Goal: Transaction & Acquisition: Purchase product/service

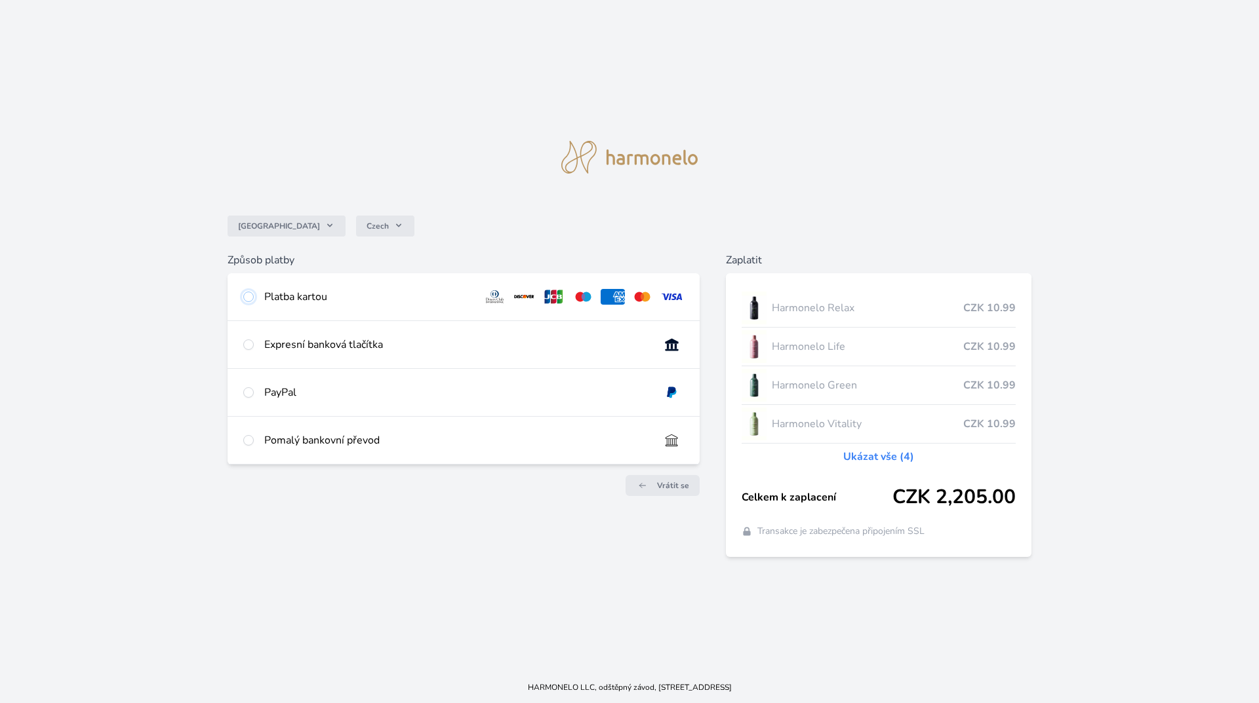
click at [250, 296] on input "radio" at bounding box center [248, 297] width 10 height 10
radio input "true"
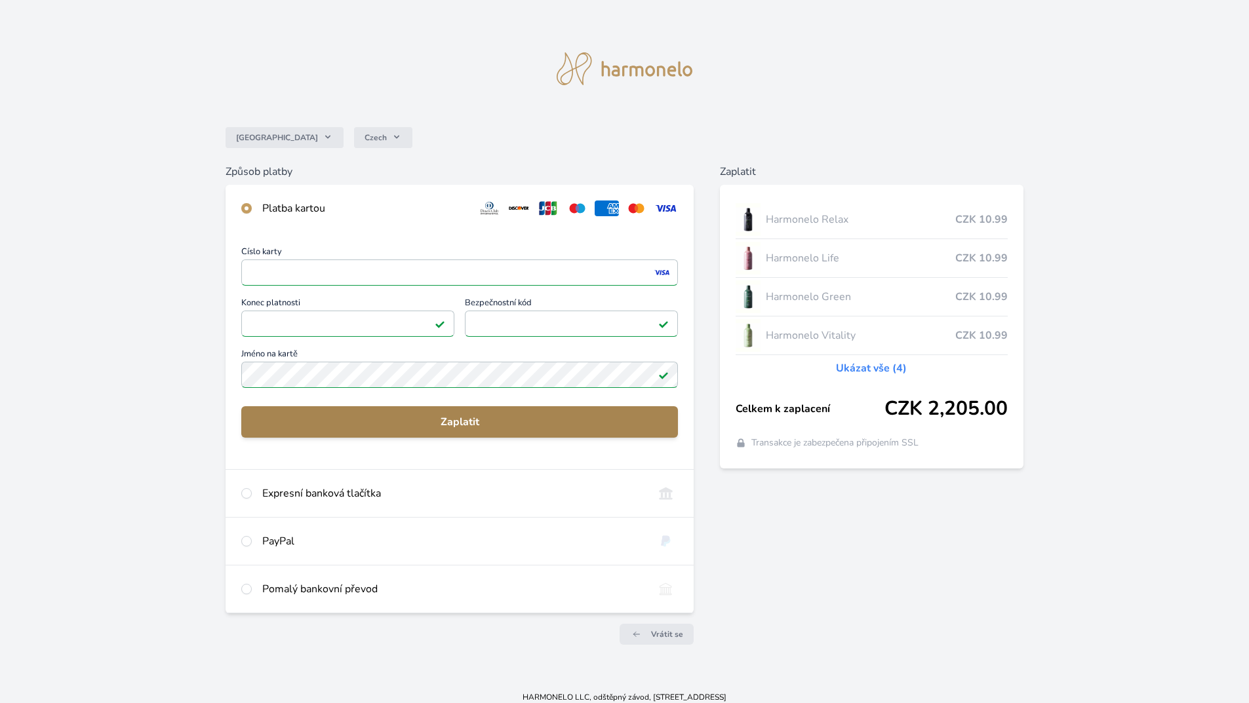
click at [359, 418] on span "Zaplatit" at bounding box center [460, 422] width 416 height 16
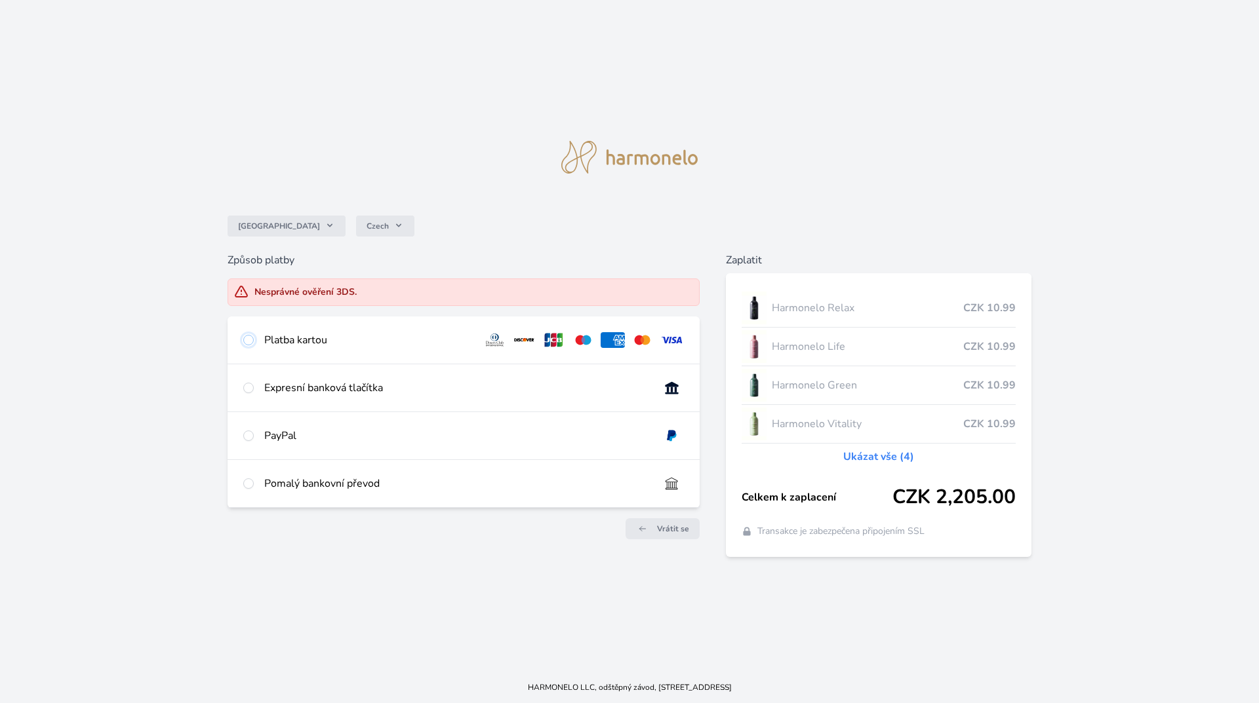
click at [246, 342] on input "radio" at bounding box center [248, 340] width 10 height 10
radio input "true"
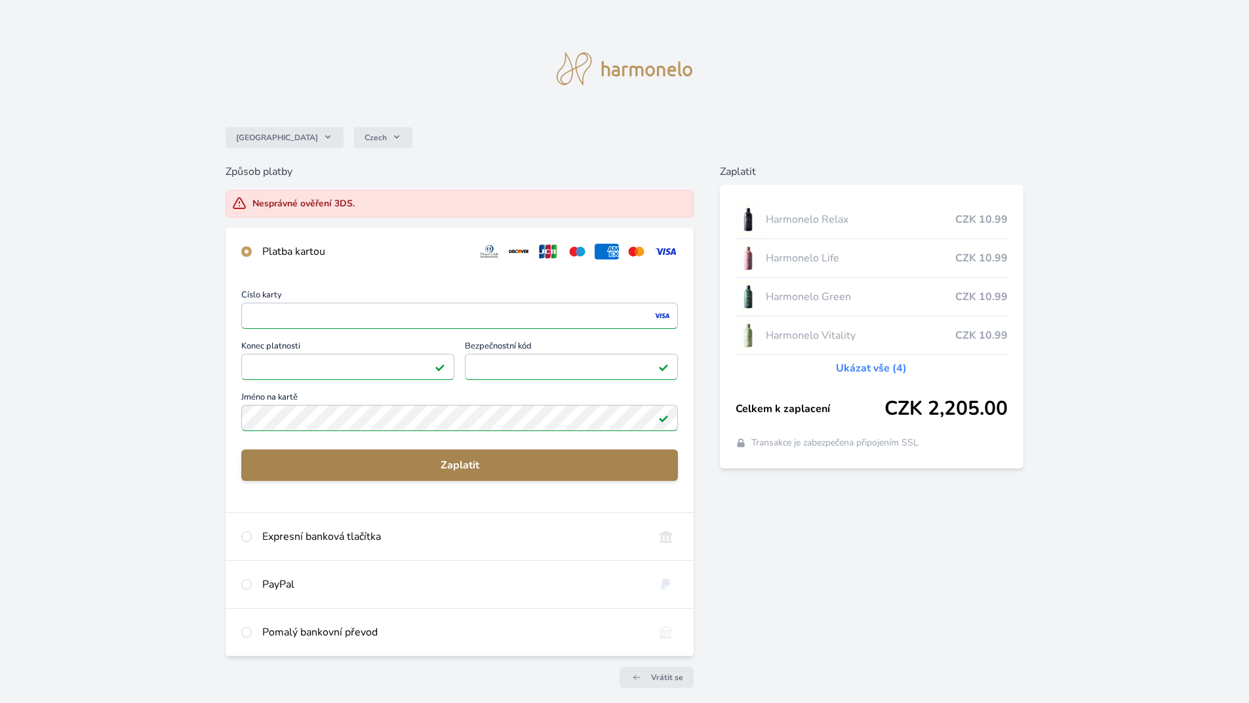
click at [349, 471] on span "Zaplatit" at bounding box center [460, 466] width 416 height 16
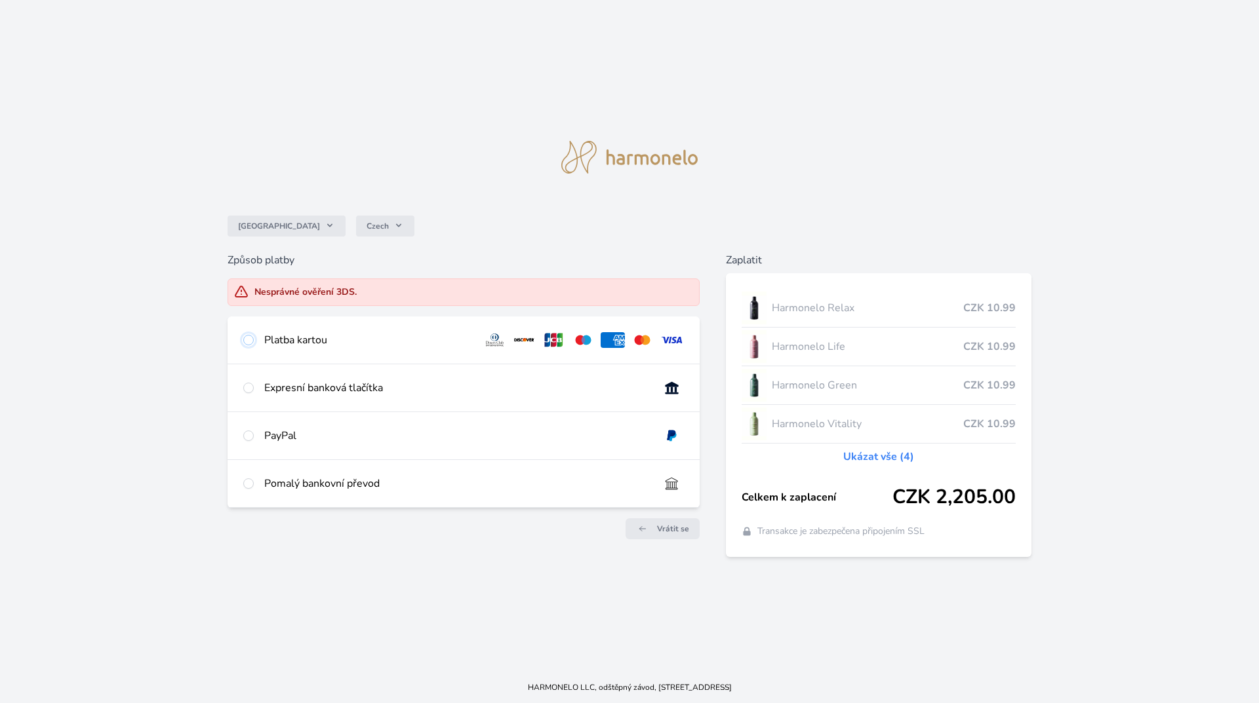
click at [252, 340] on input "radio" at bounding box center [248, 340] width 10 height 10
radio input "true"
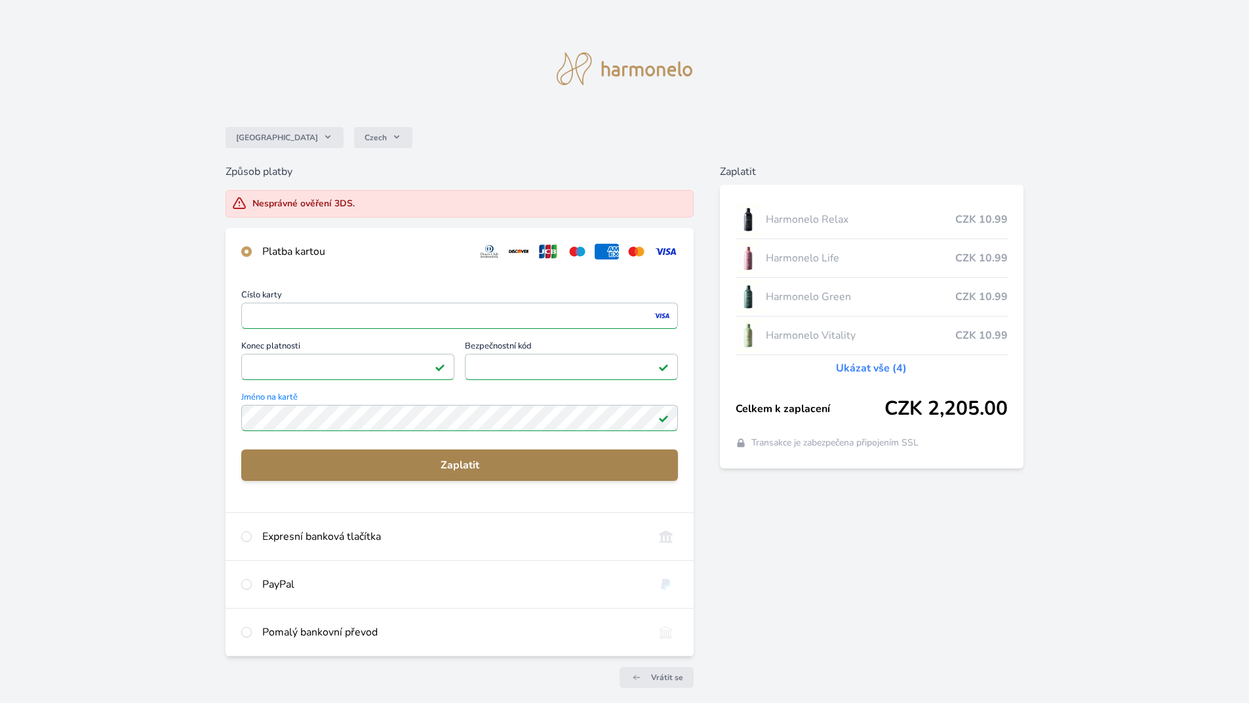
click at [431, 469] on span "Zaplatit" at bounding box center [460, 466] width 416 height 16
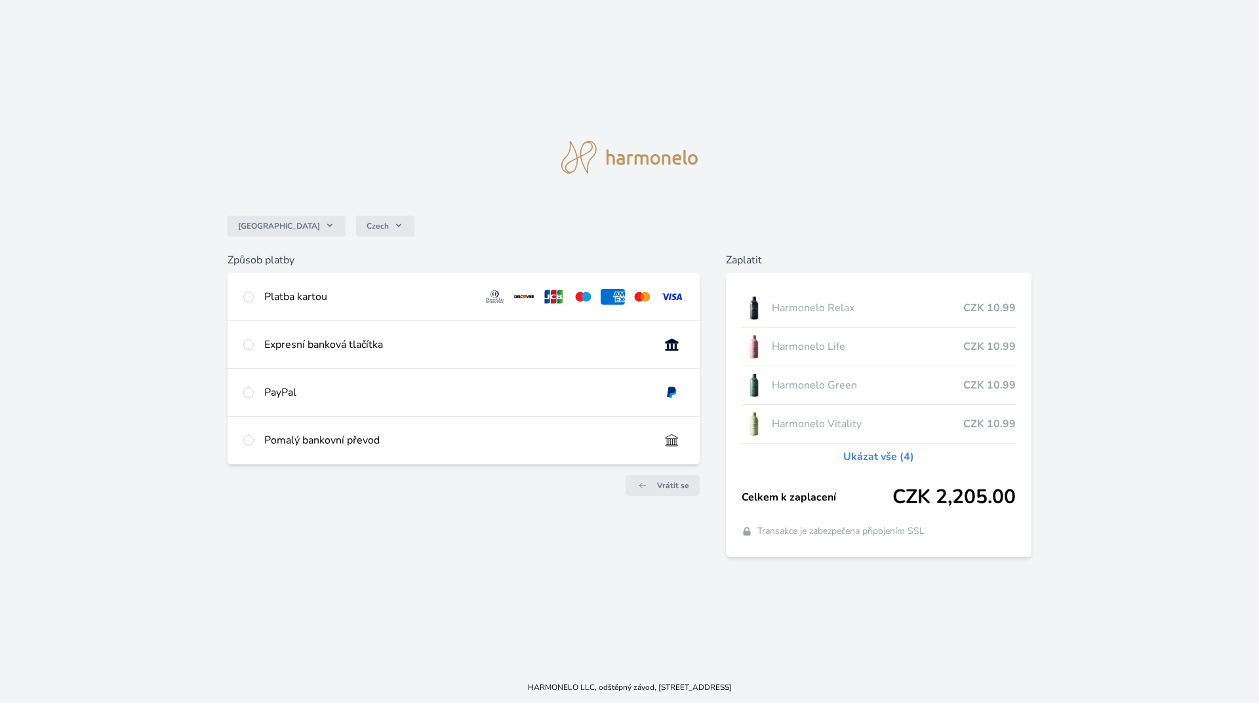
click at [269, 299] on div "Platba kartou" at bounding box center [368, 297] width 208 height 16
radio input "true"
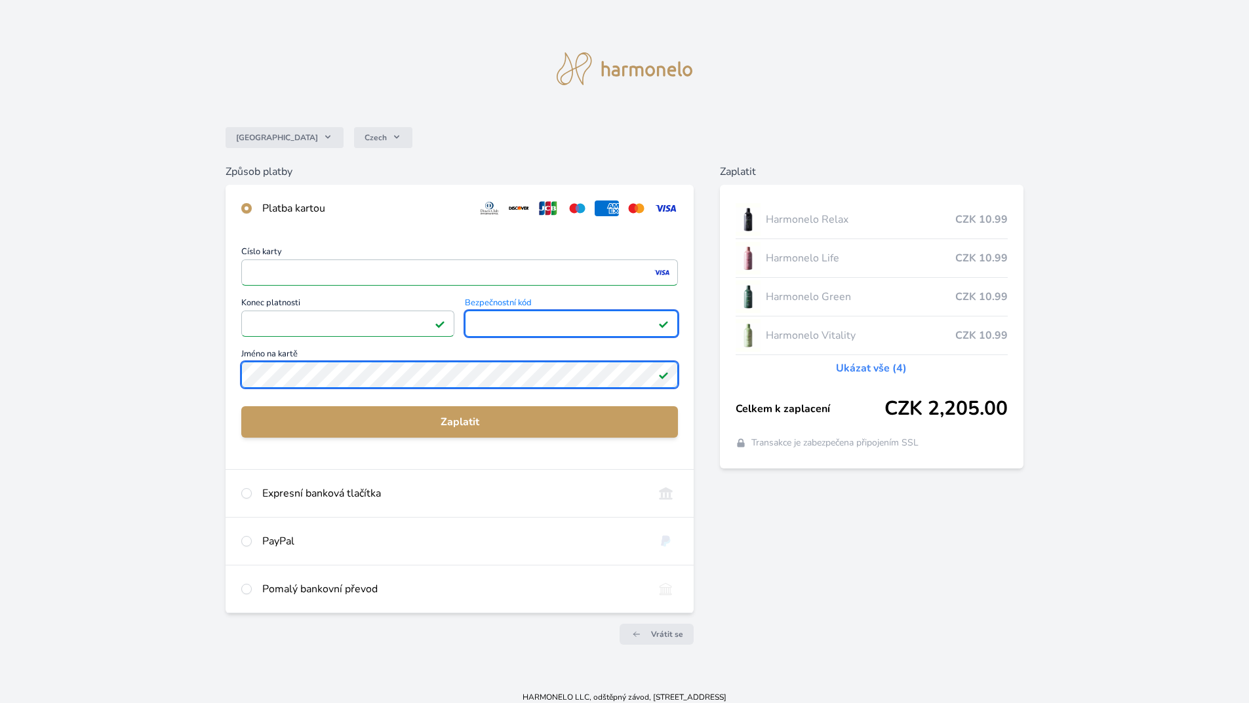
click at [0, 258] on div "Česko Czech Způsob platby Platba kartou Číslo karty <p>Your browser does not su…" at bounding box center [624, 341] width 1249 height 682
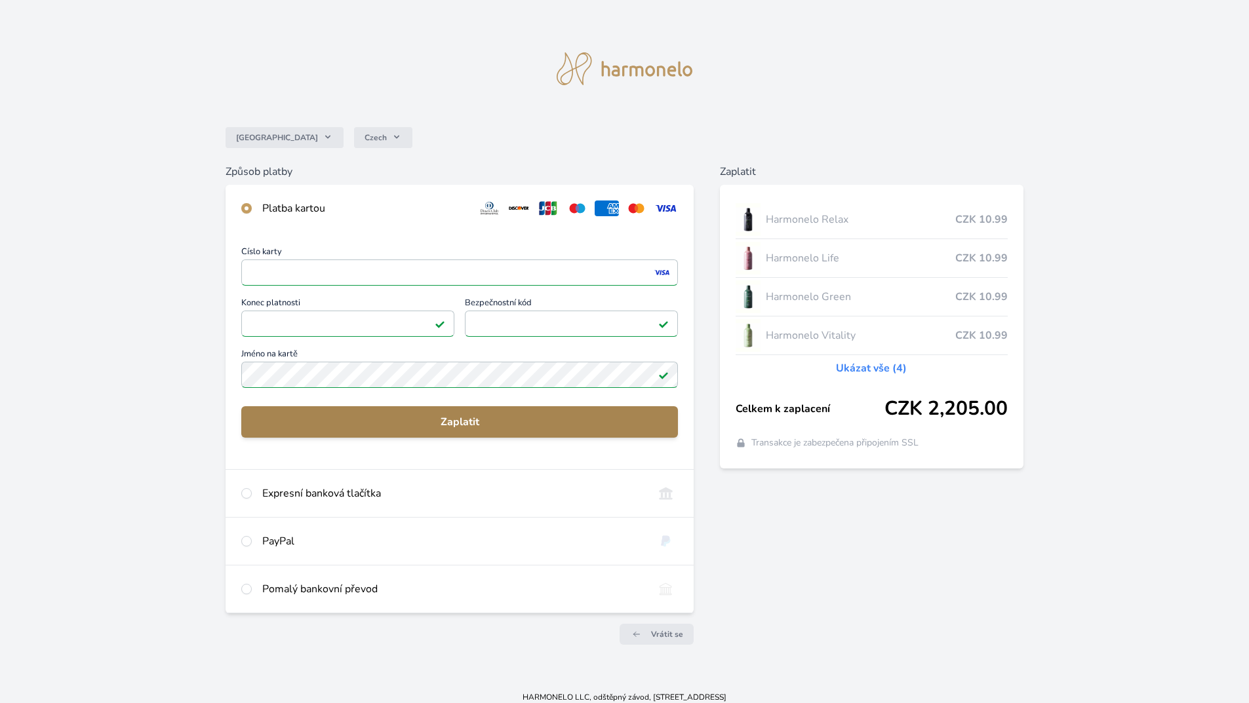
click at [359, 429] on span "Zaplatit" at bounding box center [460, 422] width 416 height 16
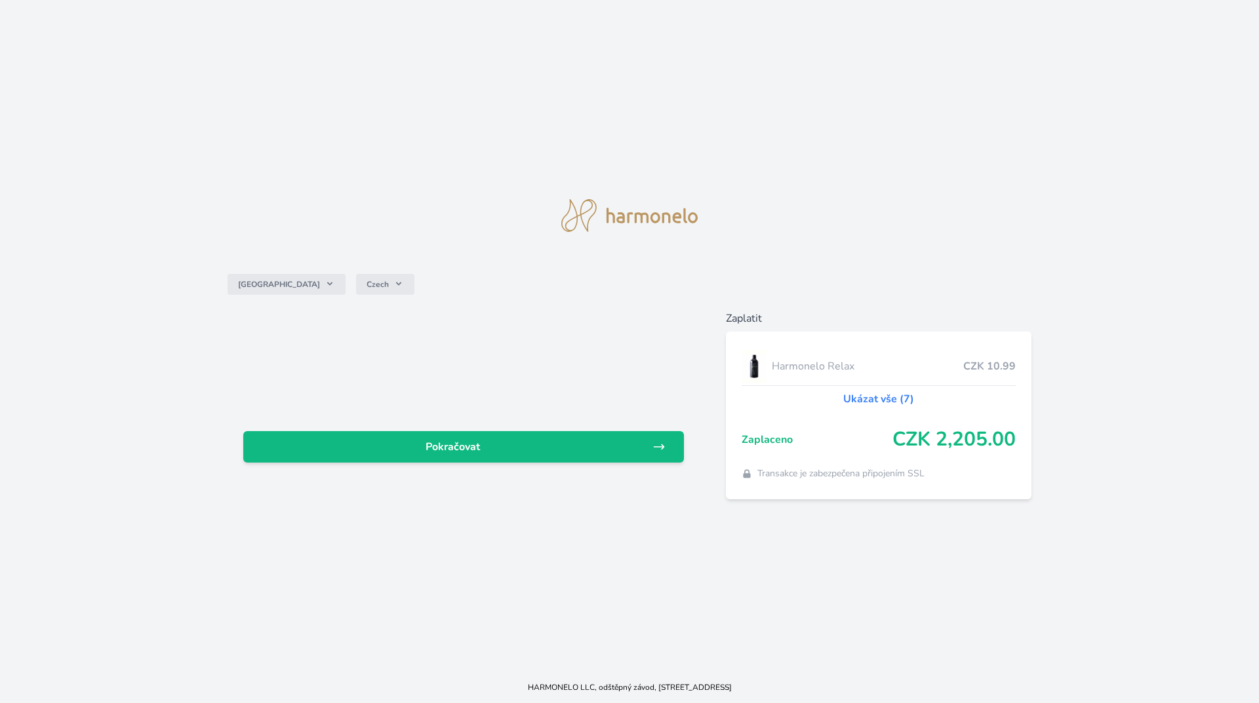
click at [857, 393] on link "Ukázat vše (7)" at bounding box center [878, 399] width 71 height 16
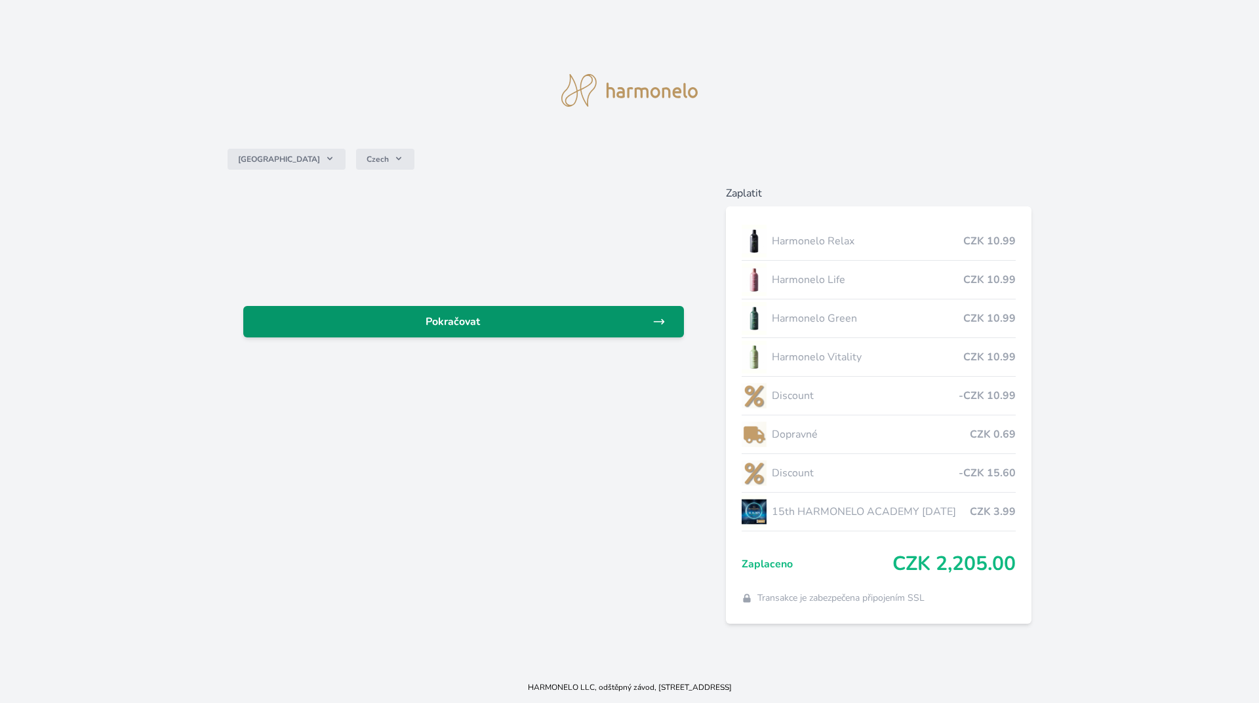
click at [530, 323] on span "Pokračovat" at bounding box center [453, 322] width 399 height 16
